Goal: Task Accomplishment & Management: Use online tool/utility

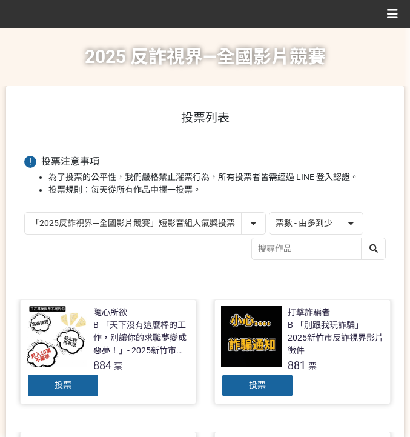
select select "vote"
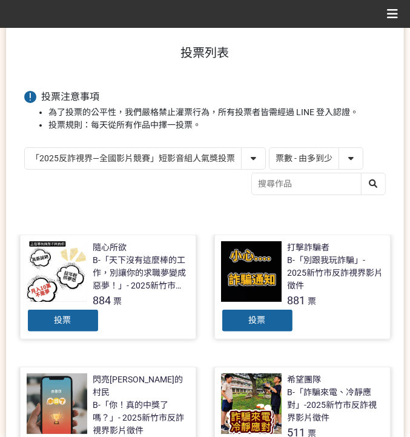
scroll to position [161, 0]
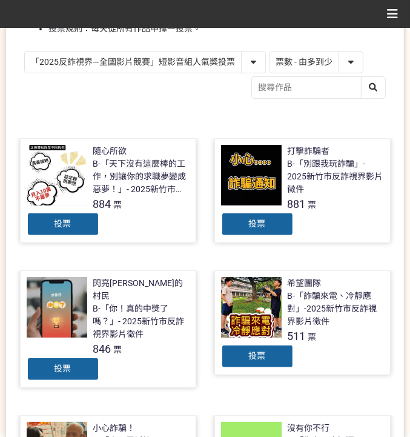
click at [82, 223] on div "投票" at bounding box center [63, 224] width 73 height 24
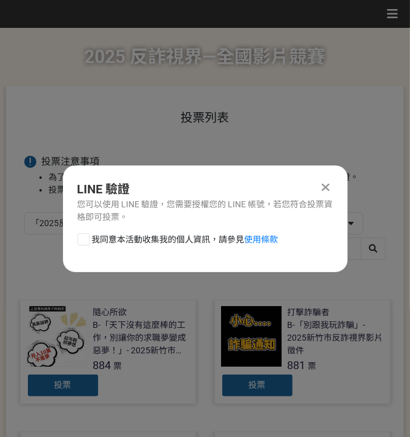
click at [173, 234] on span "我同意本活動收集我的個人資訊，請參見 使用條款" at bounding box center [185, 239] width 186 height 13
click at [86, 235] on input "我同意本活動收集我的個人資訊，請參見 使用條款" at bounding box center [82, 239] width 8 height 8
checkbox input "false"
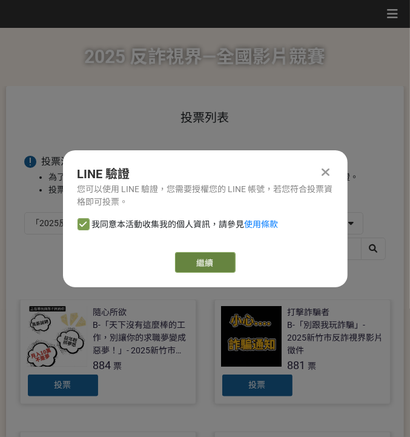
click at [228, 255] on link "繼續" at bounding box center [205, 262] width 61 height 21
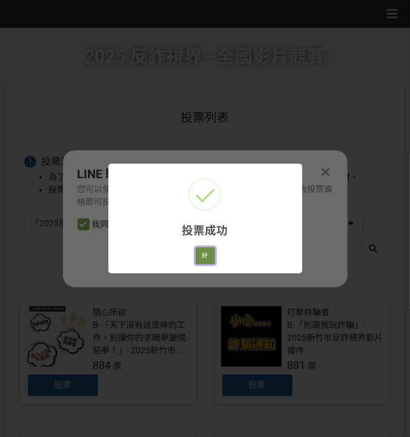
click at [202, 255] on button "好" at bounding box center [205, 255] width 19 height 17
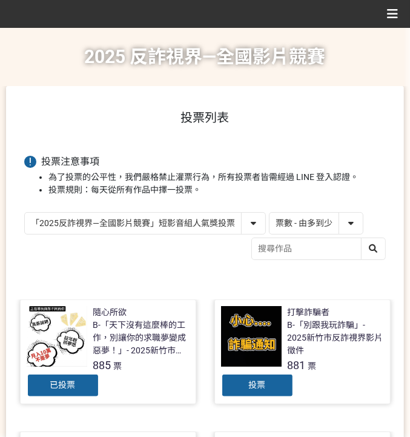
scroll to position [137, 0]
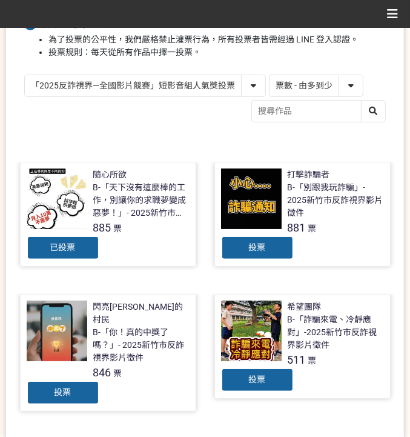
click at [144, 89] on select "「2025反詐視界—全國影片競賽」短影音組人氣獎投票 「2025反詐視界—全國影片競賽」短片組人氣獎投票" at bounding box center [145, 85] width 240 height 21
select select "13146"
click at [25, 75] on select "「2025反詐視界—全國影片競賽」短影音組人氣獎投票 「2025反詐視界—全國影片競賽」短片組人氣獎投票" at bounding box center [145, 85] width 240 height 21
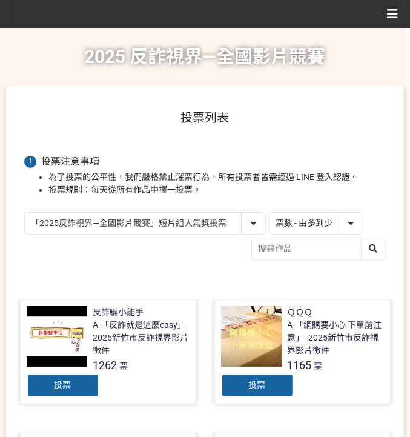
click at [68, 391] on div "投票" at bounding box center [63, 385] width 73 height 24
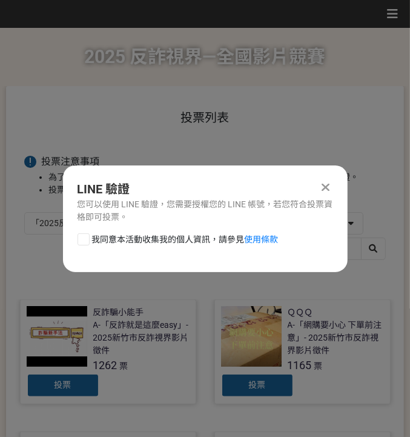
click at [177, 234] on span "我同意本活動收集我的個人資訊，請參見 使用條款" at bounding box center [185, 239] width 186 height 13
click at [86, 235] on input "我同意本活動收集我的個人資訊，請參見 使用條款" at bounding box center [82, 239] width 8 height 8
checkbox input "false"
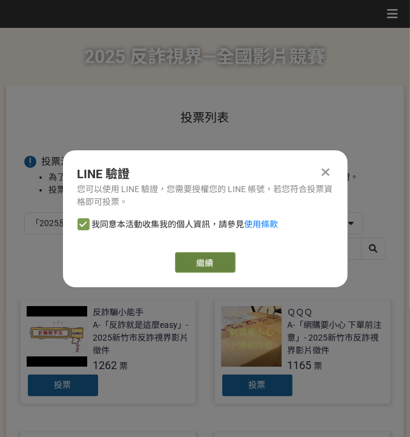
click at [207, 259] on link "繼續" at bounding box center [205, 262] width 61 height 21
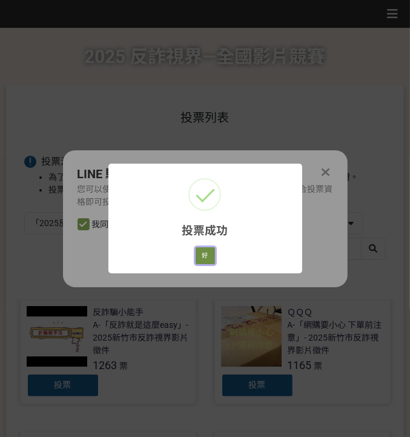
click at [199, 249] on button "好" at bounding box center [205, 255] width 19 height 17
